Goal: Task Accomplishment & Management: Manage account settings

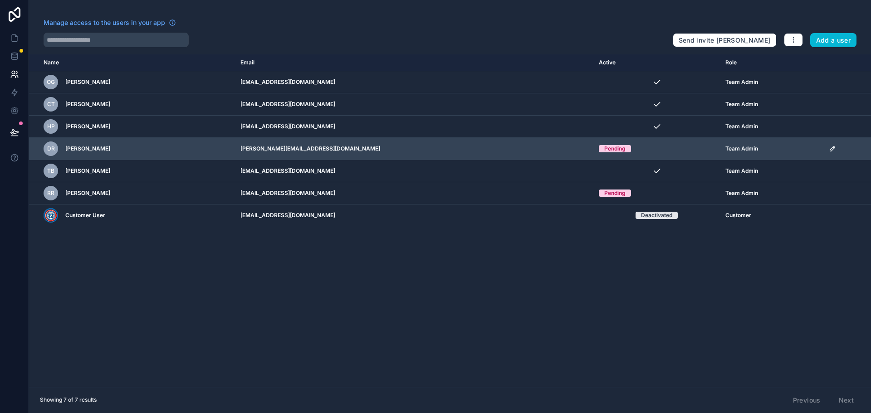
click at [829, 147] on icon "scrollable content" at bounding box center [832, 148] width 7 height 7
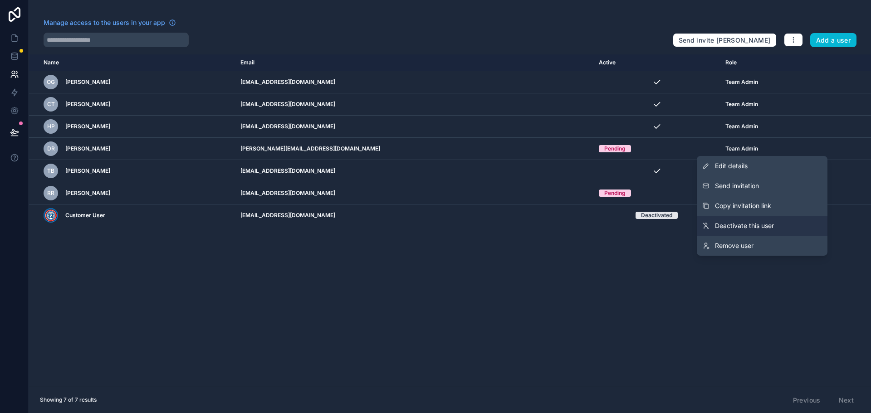
click at [779, 224] on link "Deactivate this user" at bounding box center [762, 226] width 131 height 20
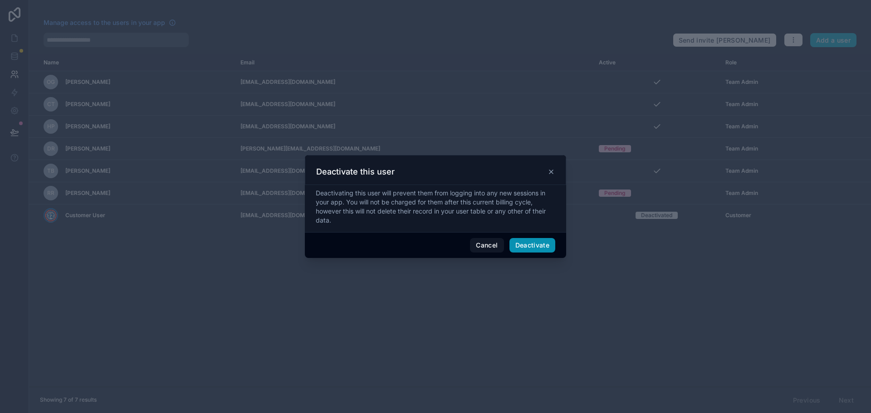
click at [531, 249] on button "Deactivate" at bounding box center [532, 245] width 46 height 15
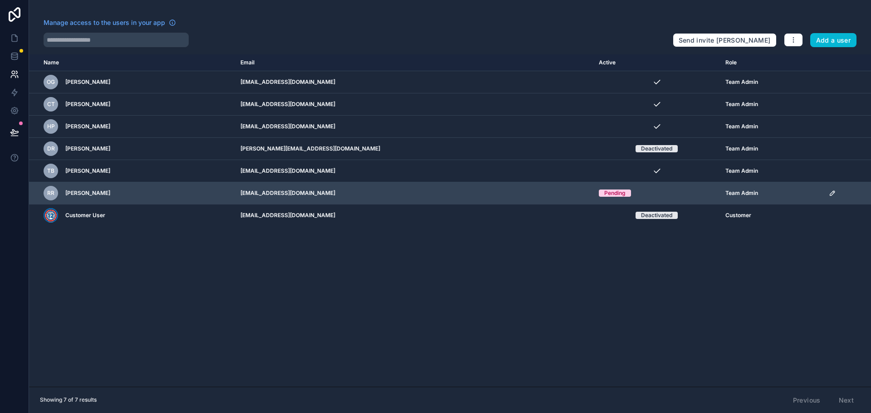
click at [829, 192] on icon "scrollable content" at bounding box center [832, 193] width 7 height 7
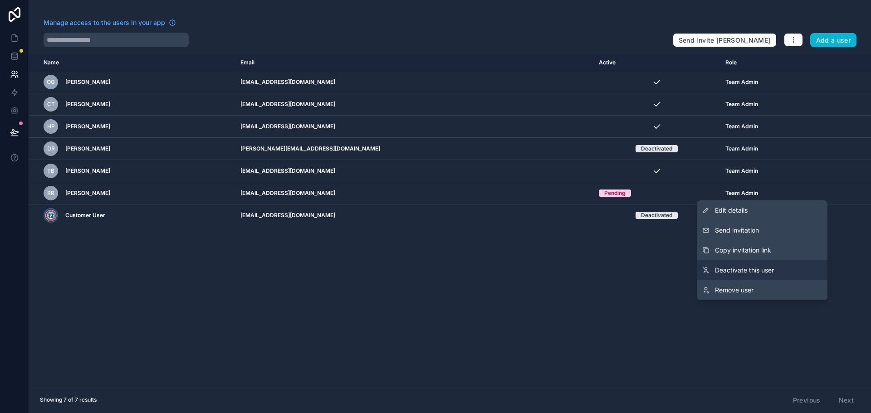
click at [753, 268] on span "Deactivate this user" at bounding box center [744, 270] width 59 height 9
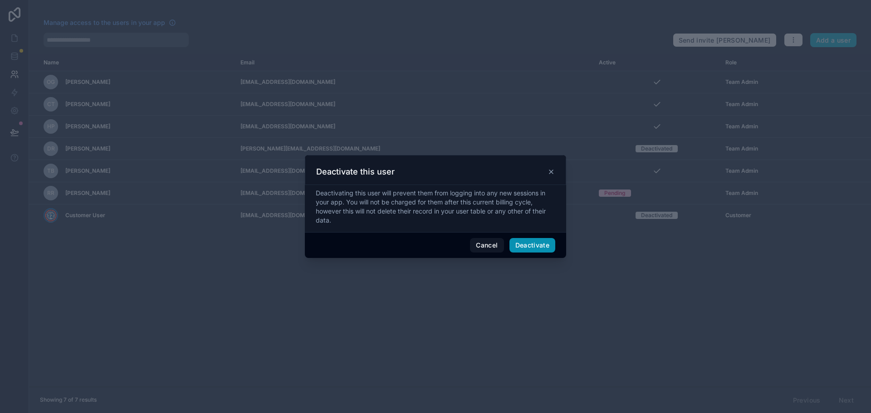
click at [530, 243] on button "Deactivate" at bounding box center [532, 245] width 46 height 15
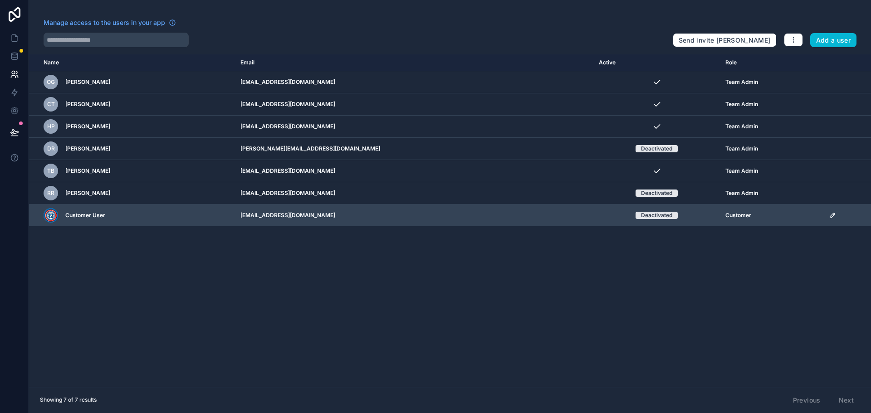
click at [829, 214] on icon "scrollable content" at bounding box center [832, 215] width 7 height 7
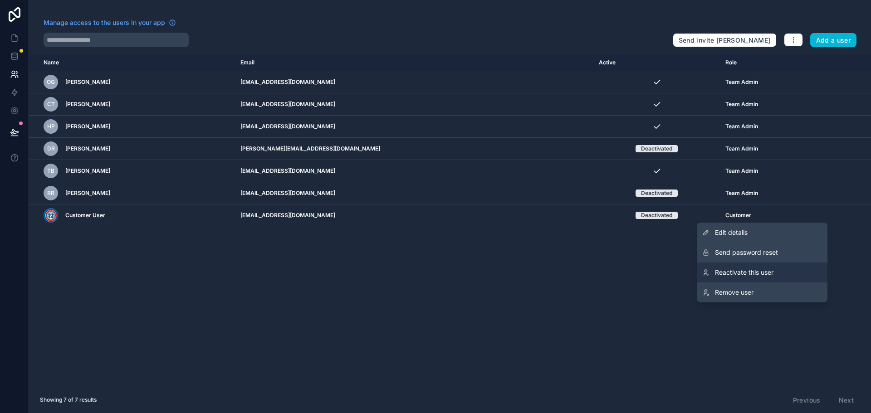
click at [749, 271] on span "Reactivate this user" at bounding box center [744, 272] width 59 height 9
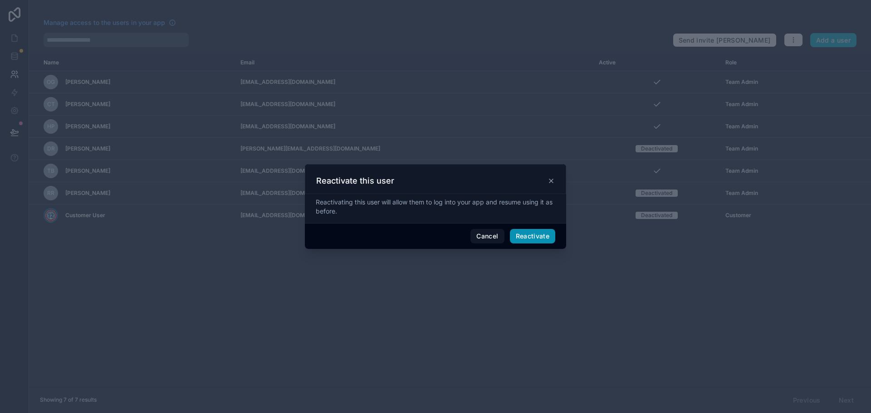
click at [530, 234] on button "Reactivate" at bounding box center [533, 236] width 46 height 15
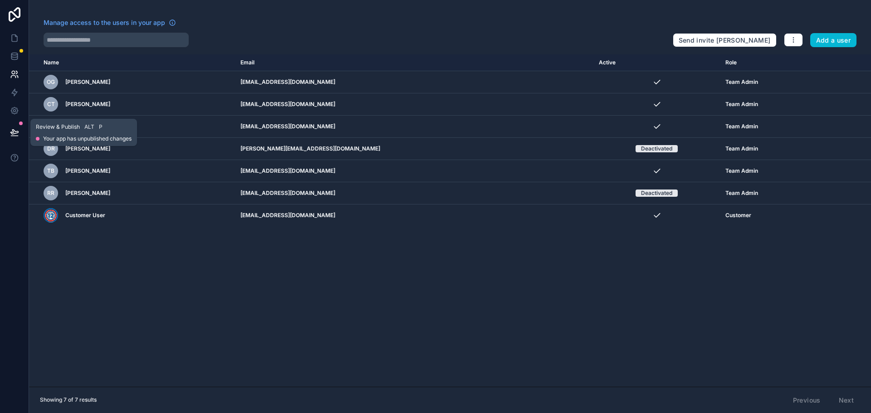
click at [15, 129] on icon at bounding box center [14, 132] width 9 height 9
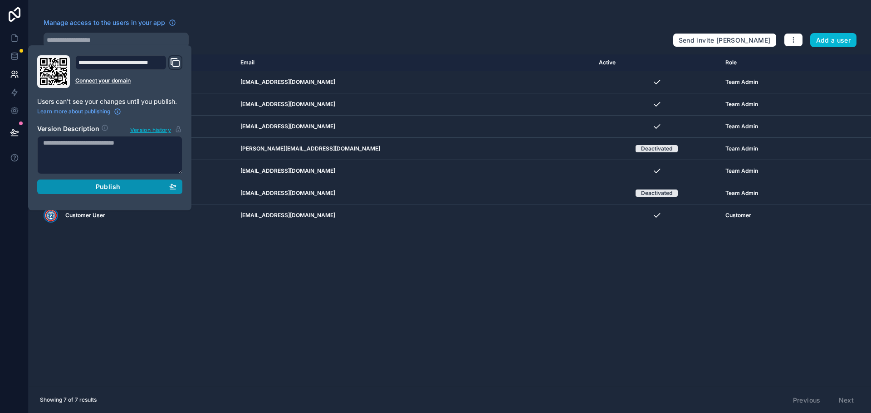
click at [104, 187] on span "Publish" at bounding box center [108, 187] width 24 height 8
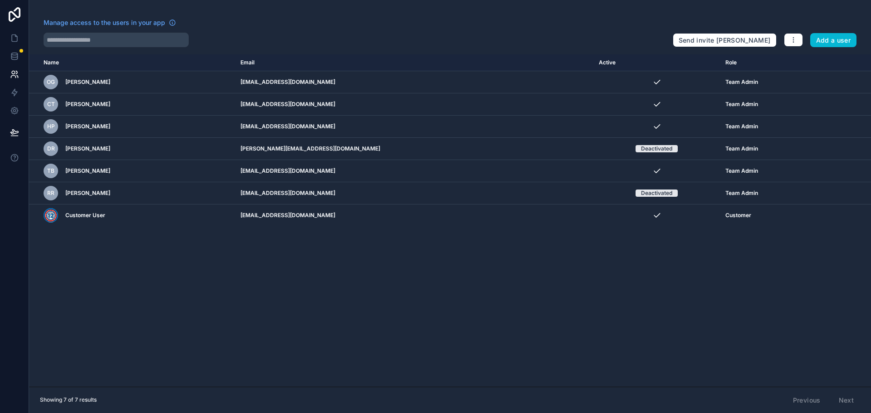
click at [199, 249] on div "Name Email Active Role [DOMAIN_NAME] OG [PERSON_NAME] [EMAIL_ADDRESS][DOMAIN_NA…" at bounding box center [450, 220] width 842 height 332
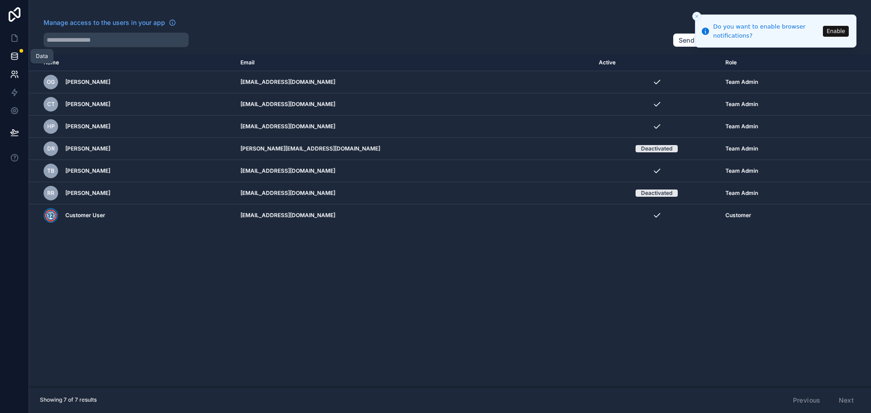
click at [15, 56] on icon at bounding box center [14, 56] width 9 height 9
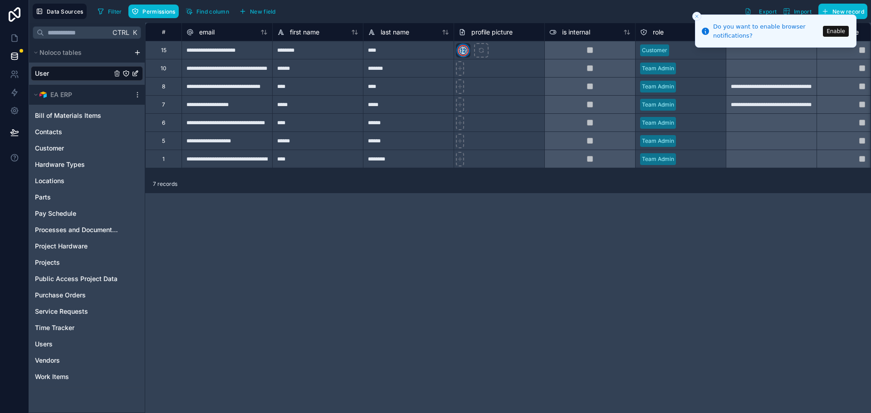
click at [835, 28] on button "Enable" at bounding box center [836, 31] width 26 height 11
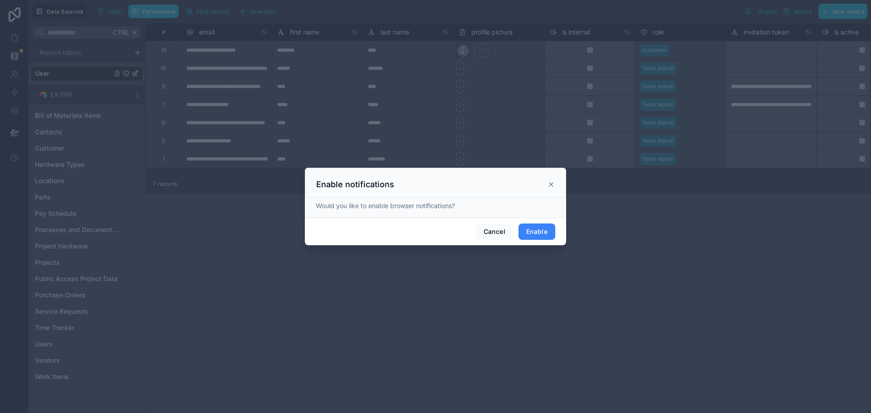
click at [551, 231] on button "Enable" at bounding box center [536, 232] width 37 height 16
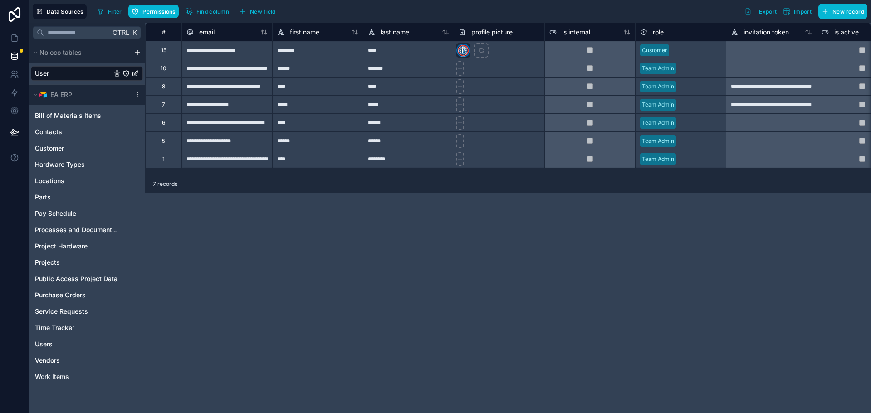
click at [453, 253] on div "**********" at bounding box center [508, 218] width 726 height 390
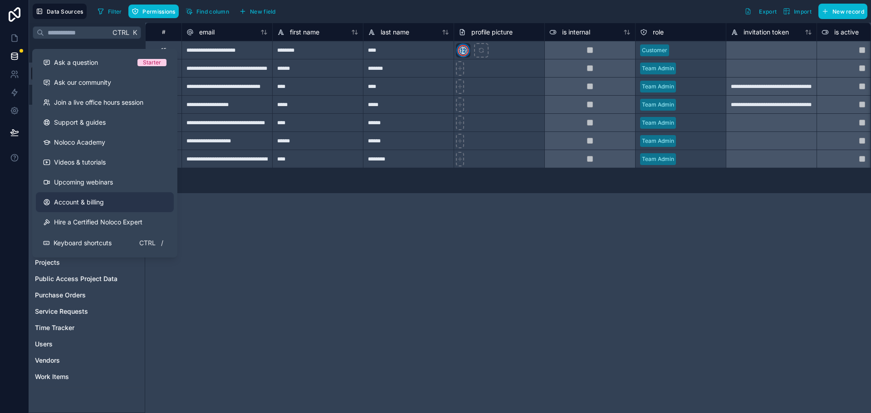
click at [64, 196] on link "Account & billing" at bounding box center [105, 202] width 138 height 20
